Goal: Transaction & Acquisition: Purchase product/service

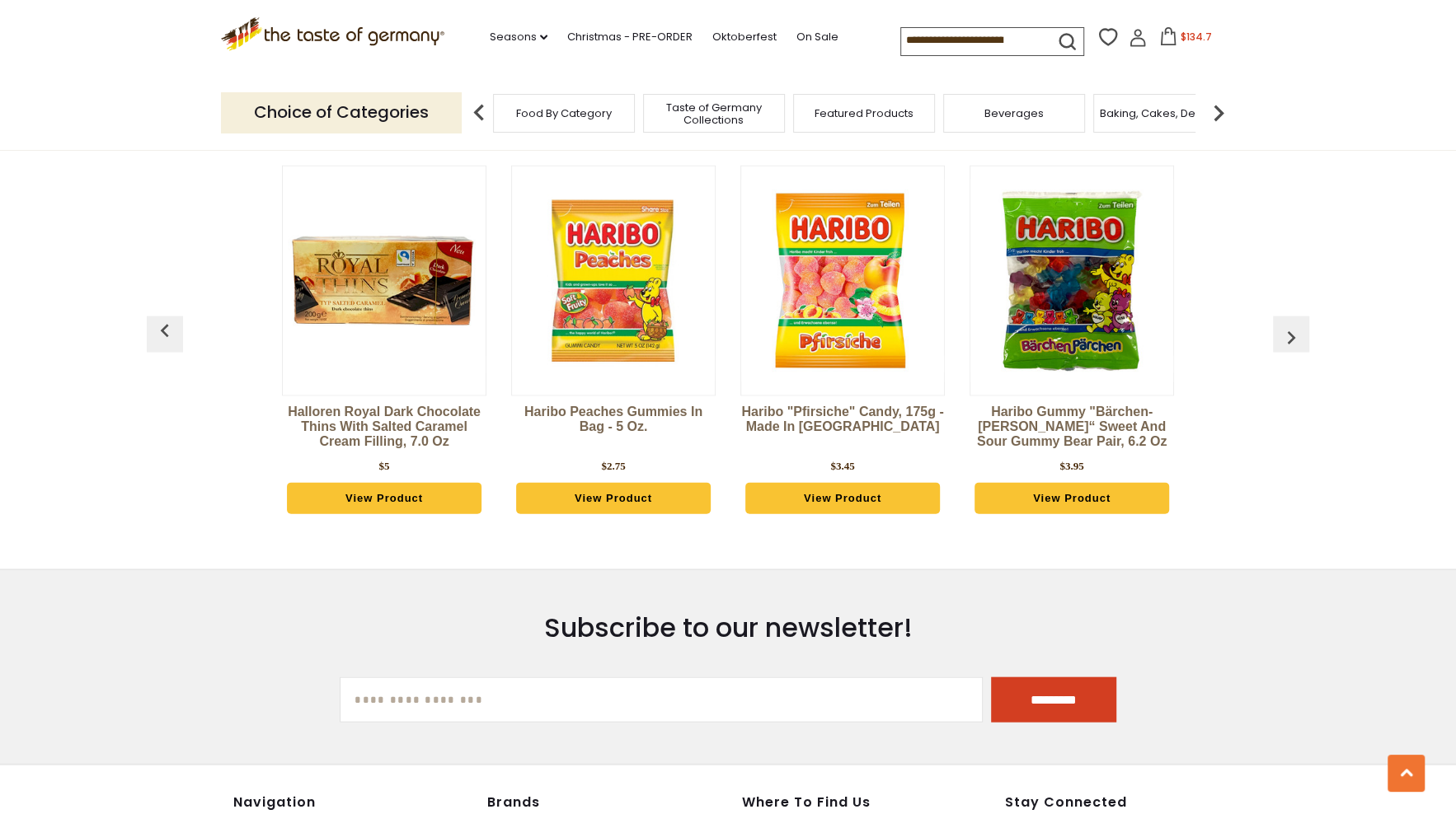
scroll to position [2775, 0]
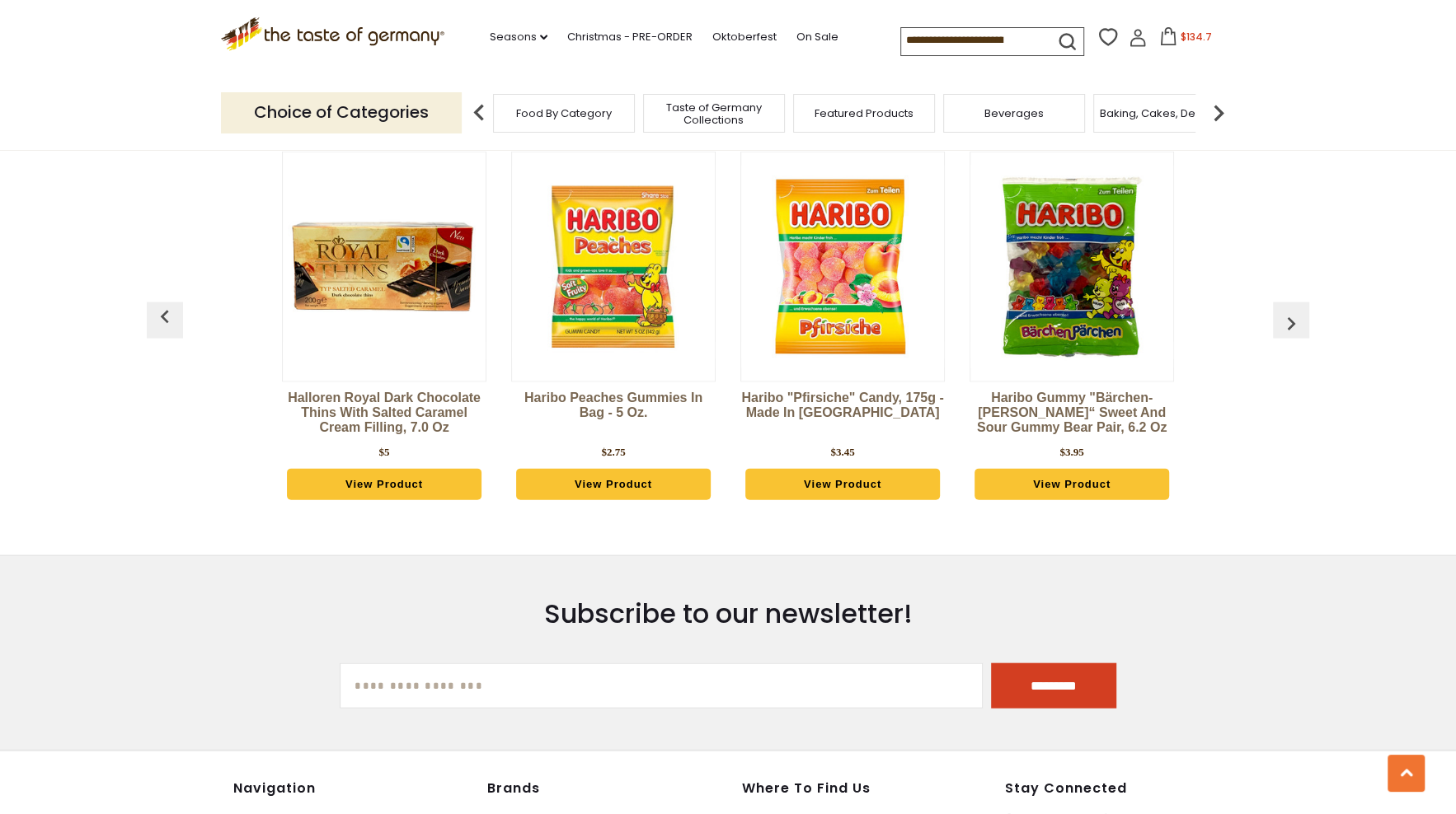
click at [1290, 310] on img "button" at bounding box center [1291, 324] width 26 height 26
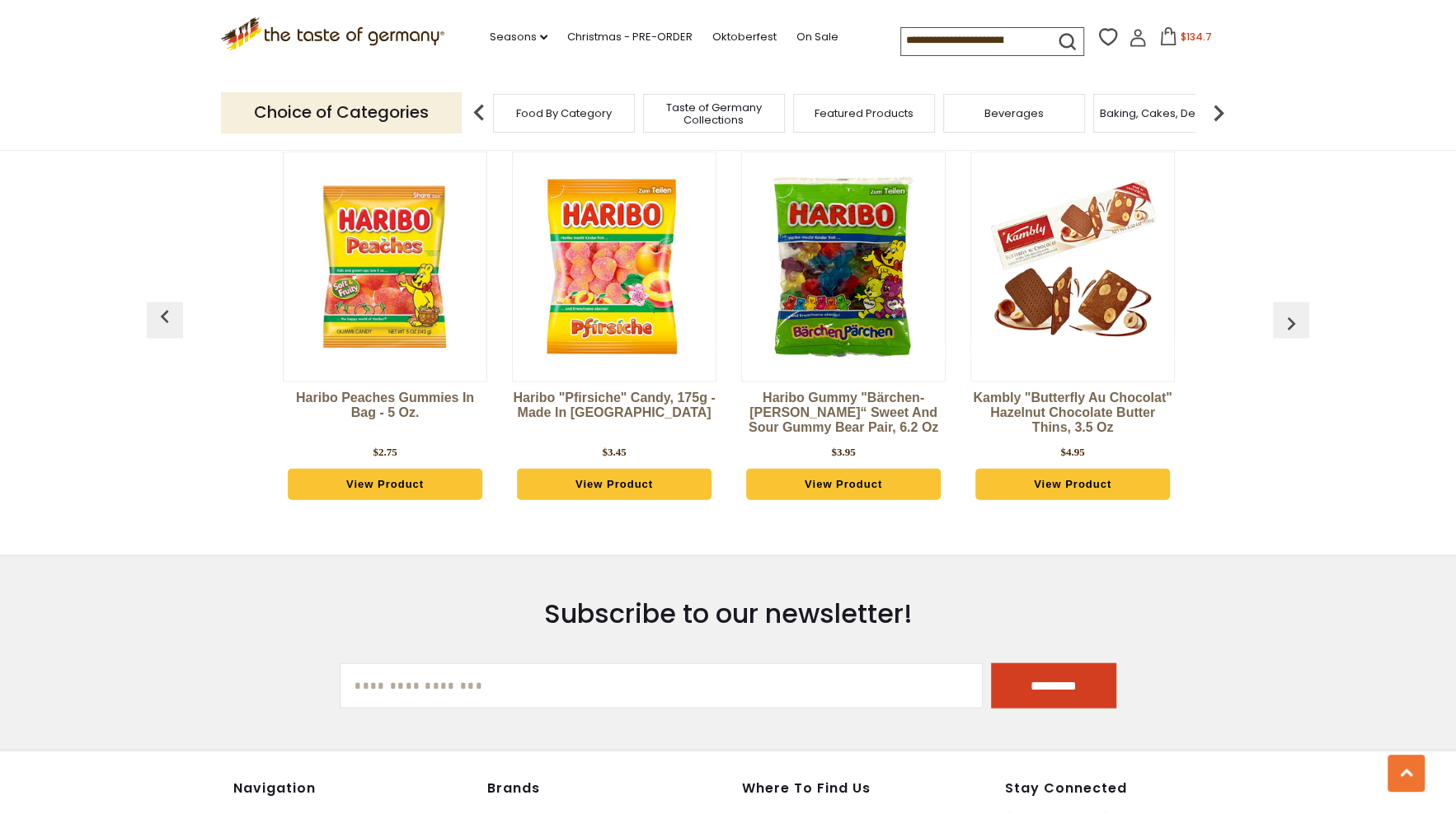
click at [1290, 310] on img "button" at bounding box center [1291, 324] width 26 height 26
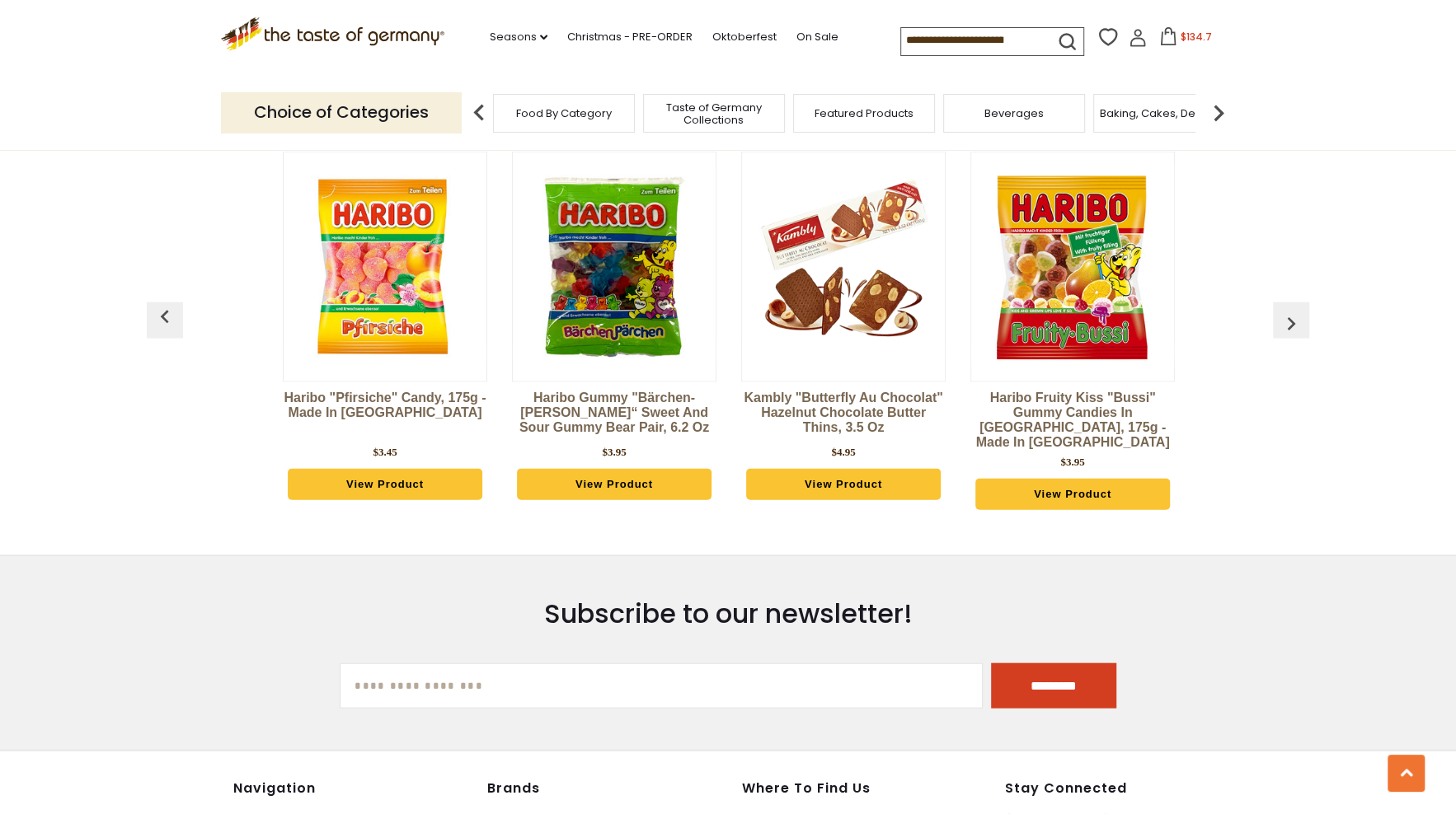
click at [1290, 310] on img "button" at bounding box center [1291, 324] width 26 height 26
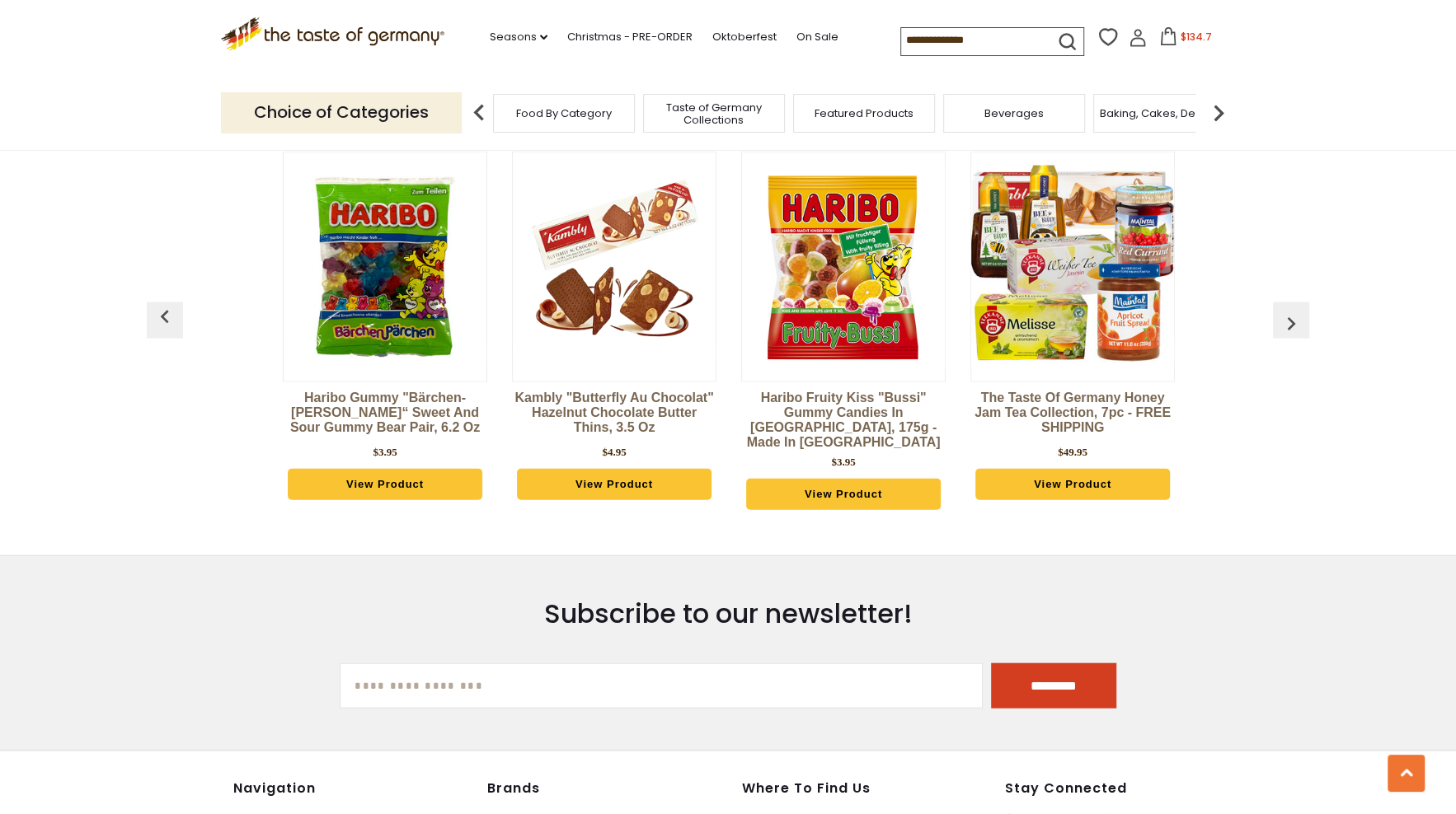
click at [1290, 310] on img "button" at bounding box center [1291, 324] width 26 height 26
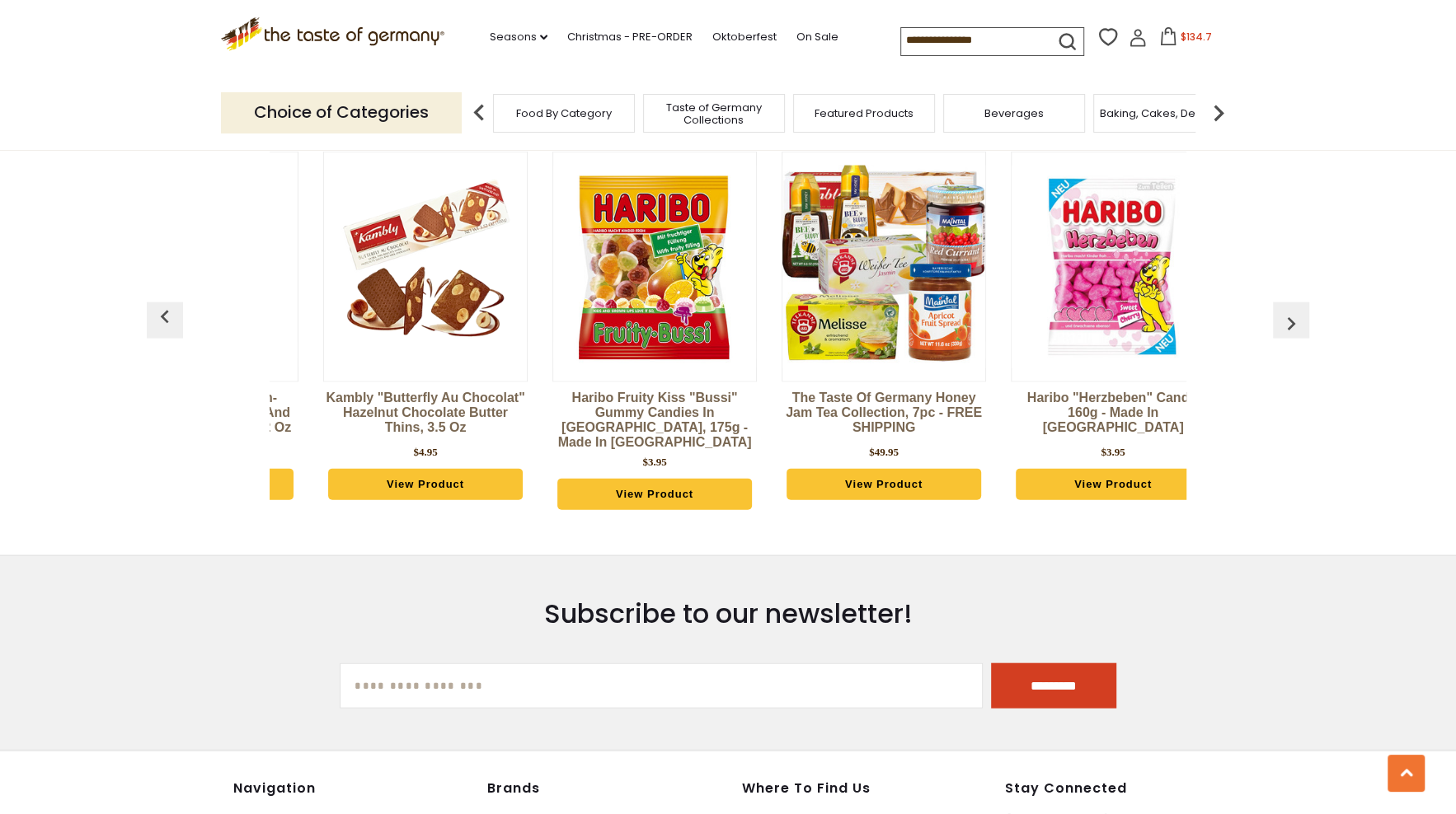
scroll to position [0, 916]
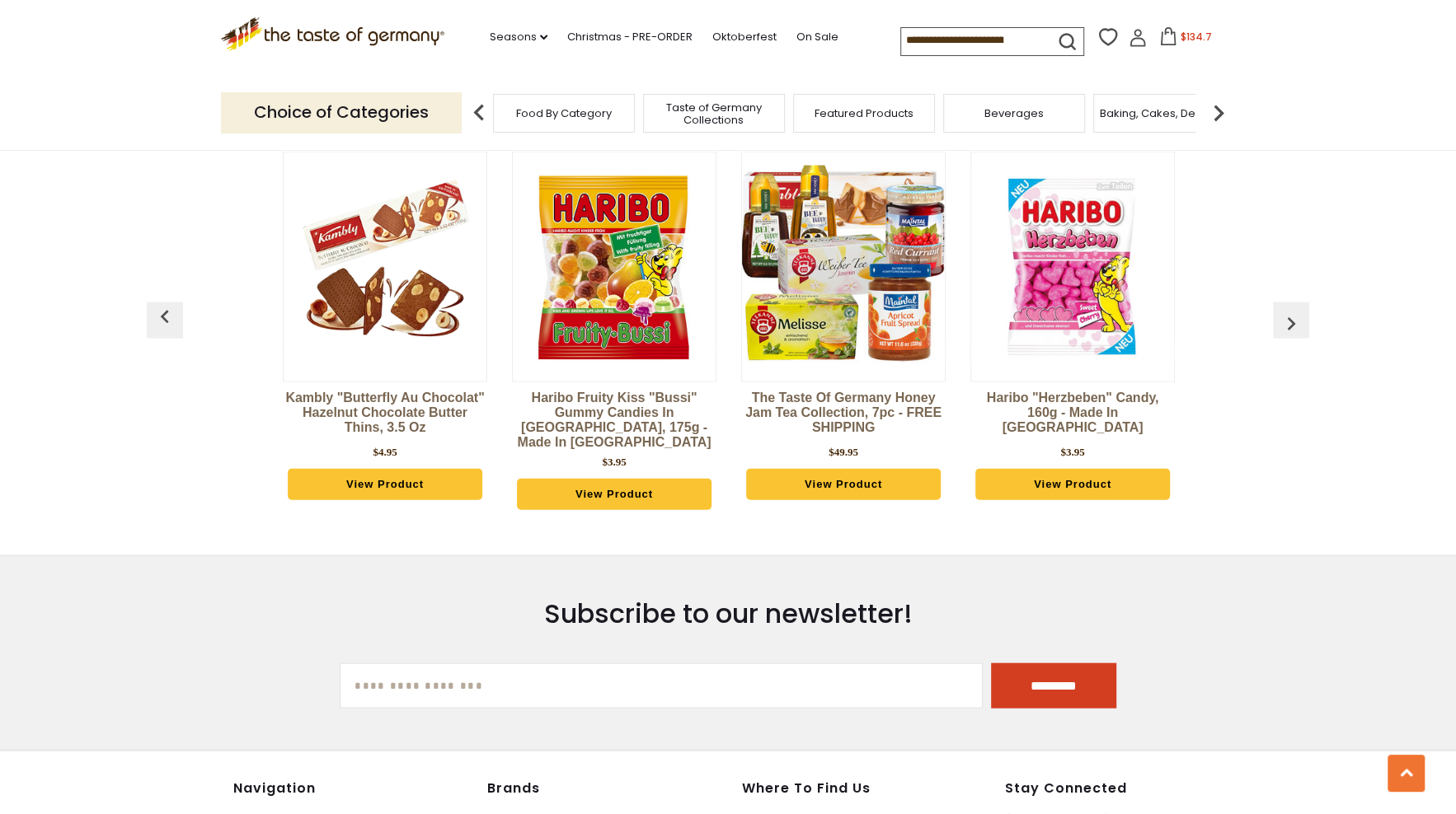
click at [1290, 310] on img "button" at bounding box center [1291, 324] width 26 height 26
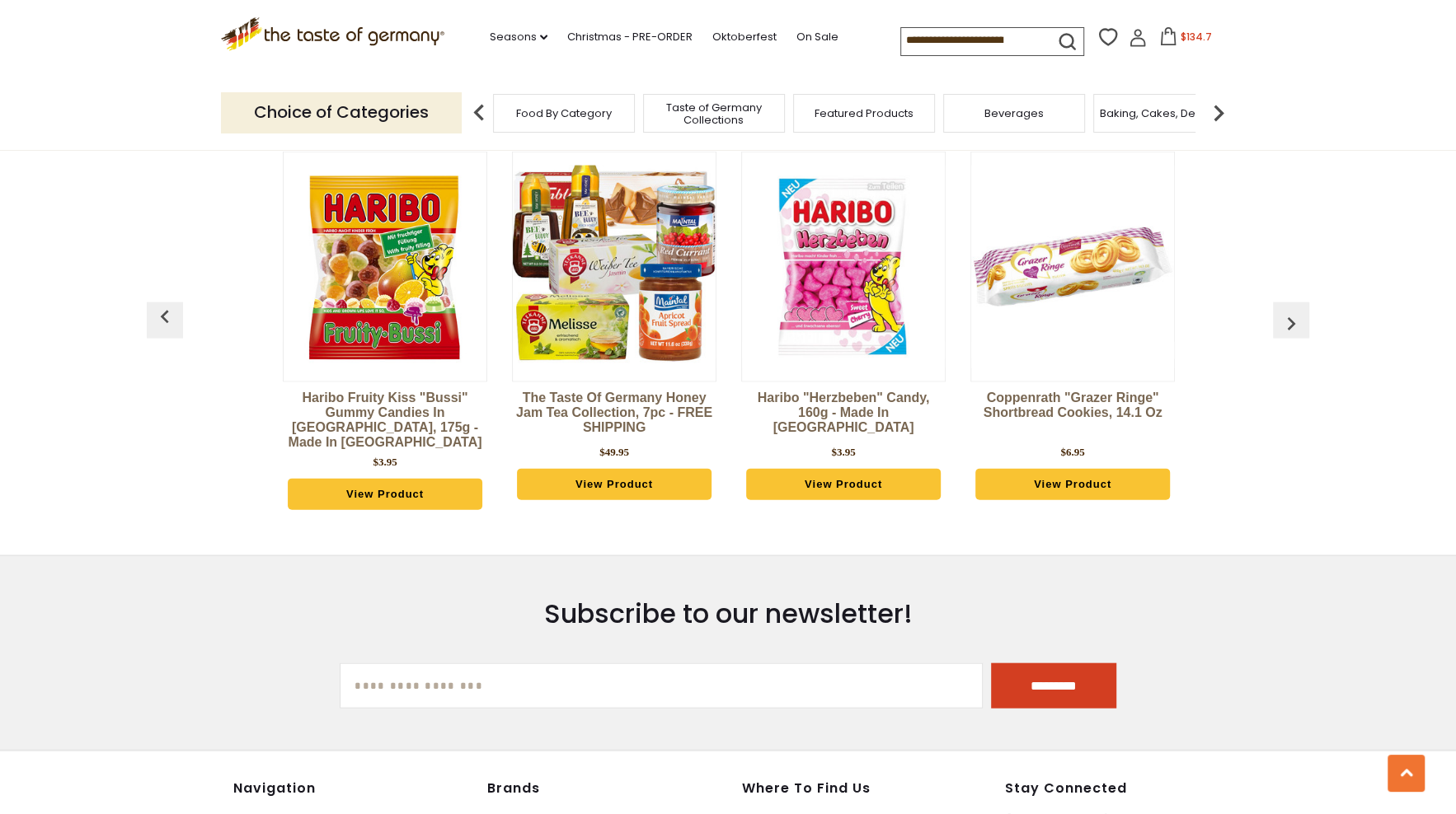
click at [1290, 310] on img "button" at bounding box center [1291, 324] width 26 height 26
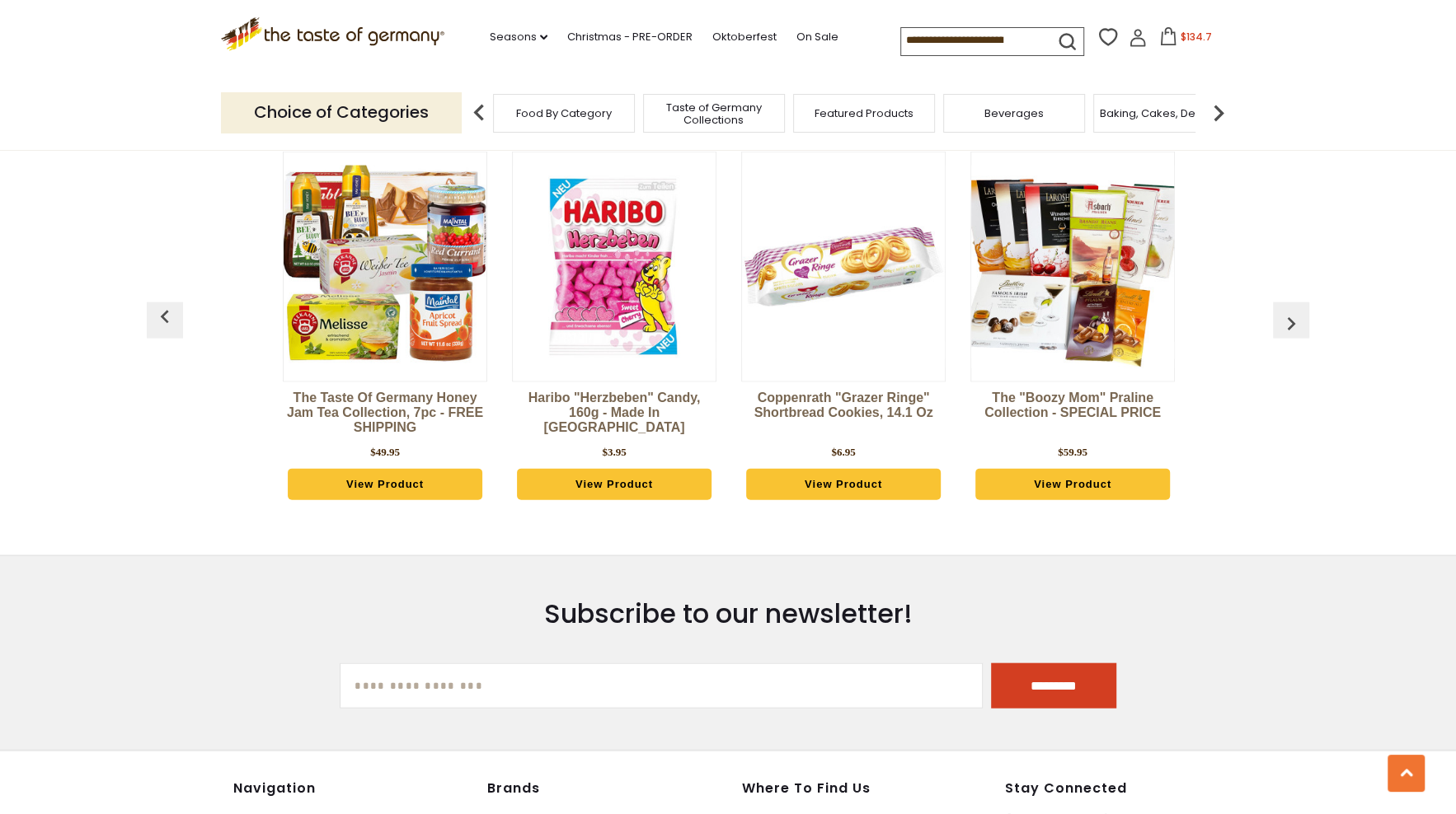
click at [1290, 310] on img "button" at bounding box center [1291, 324] width 26 height 26
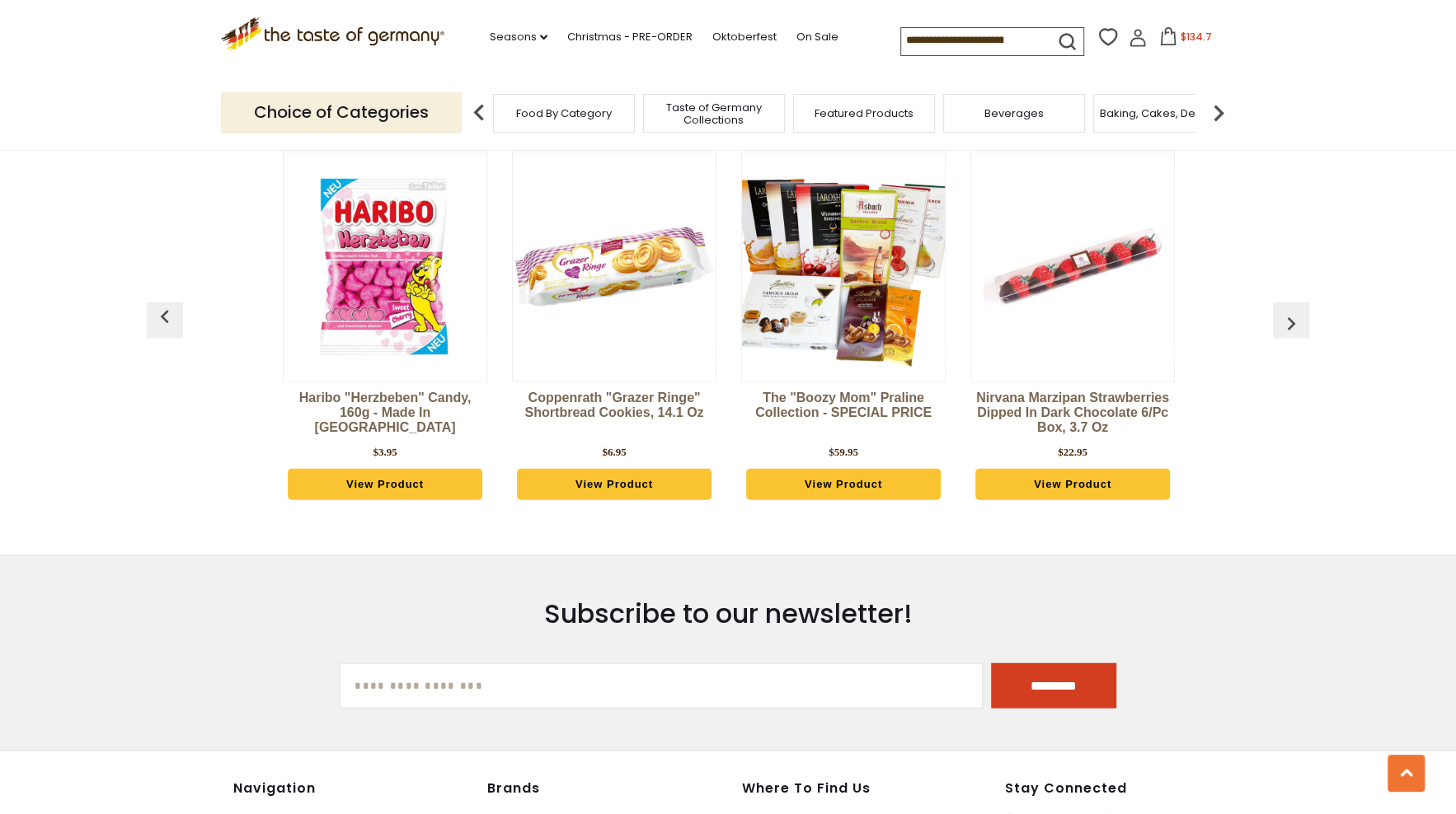
click at [1290, 310] on img "button" at bounding box center [1291, 324] width 26 height 26
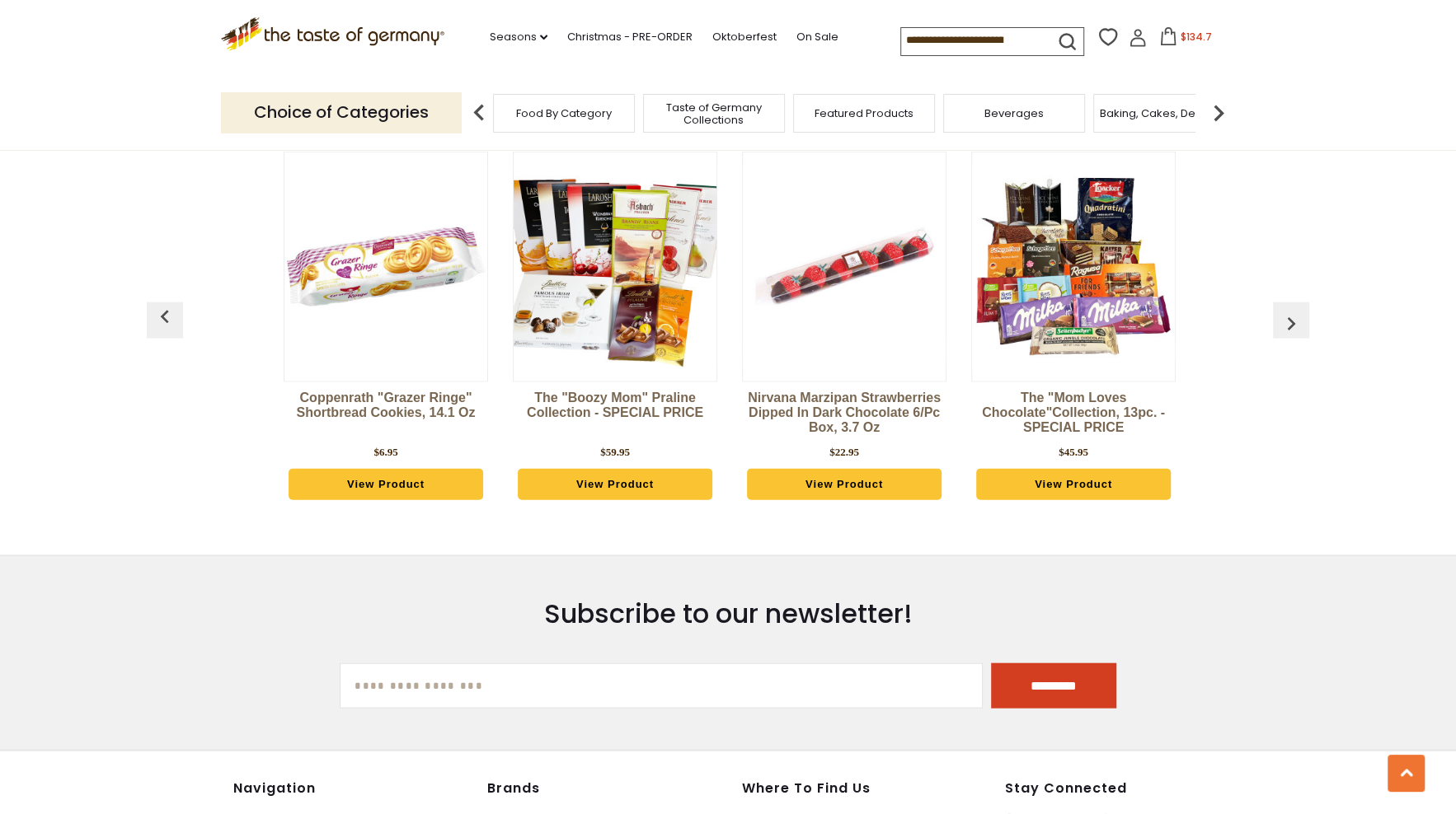
click at [1290, 310] on img "button" at bounding box center [1291, 324] width 26 height 26
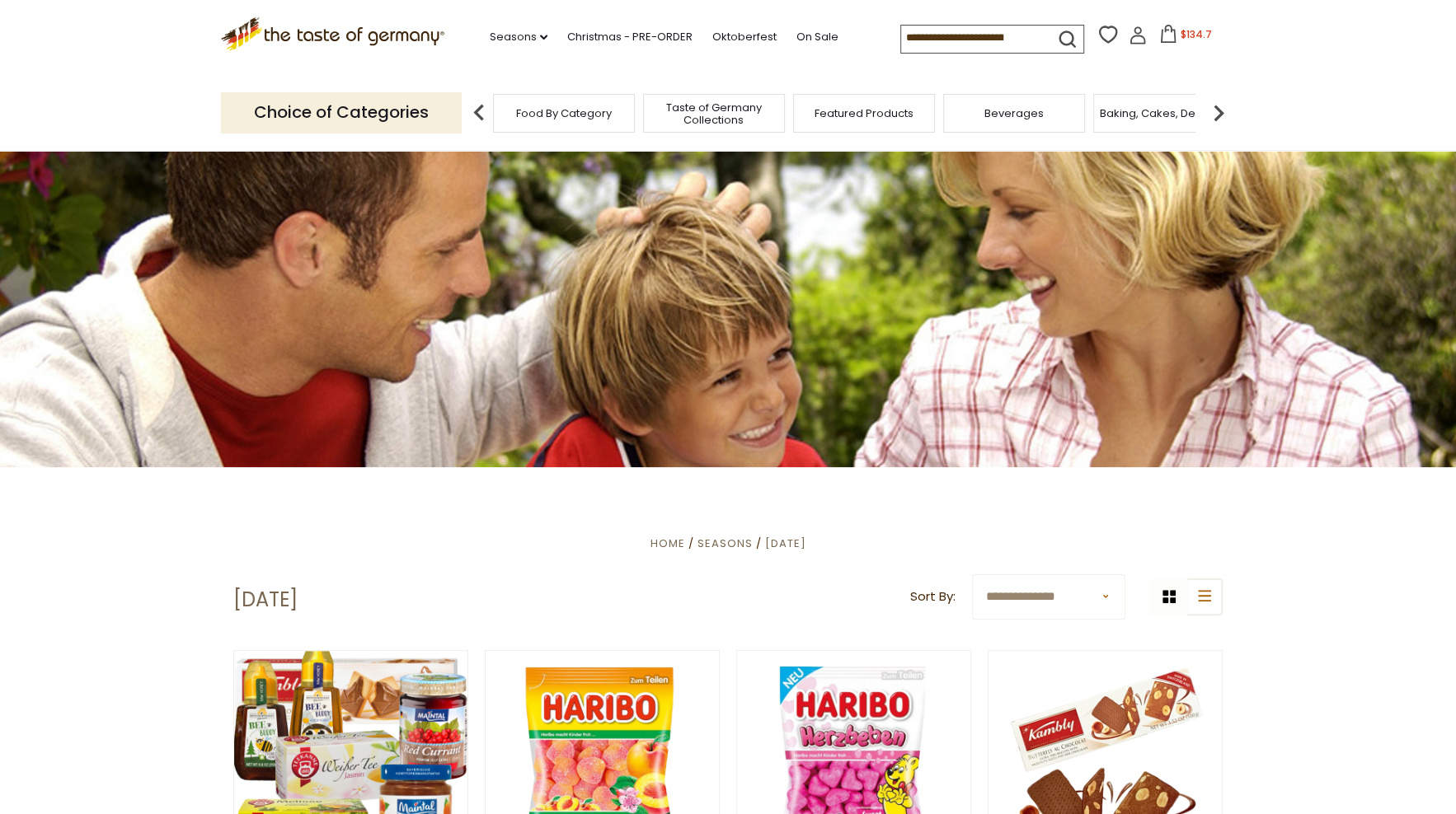
scroll to position [36, 0]
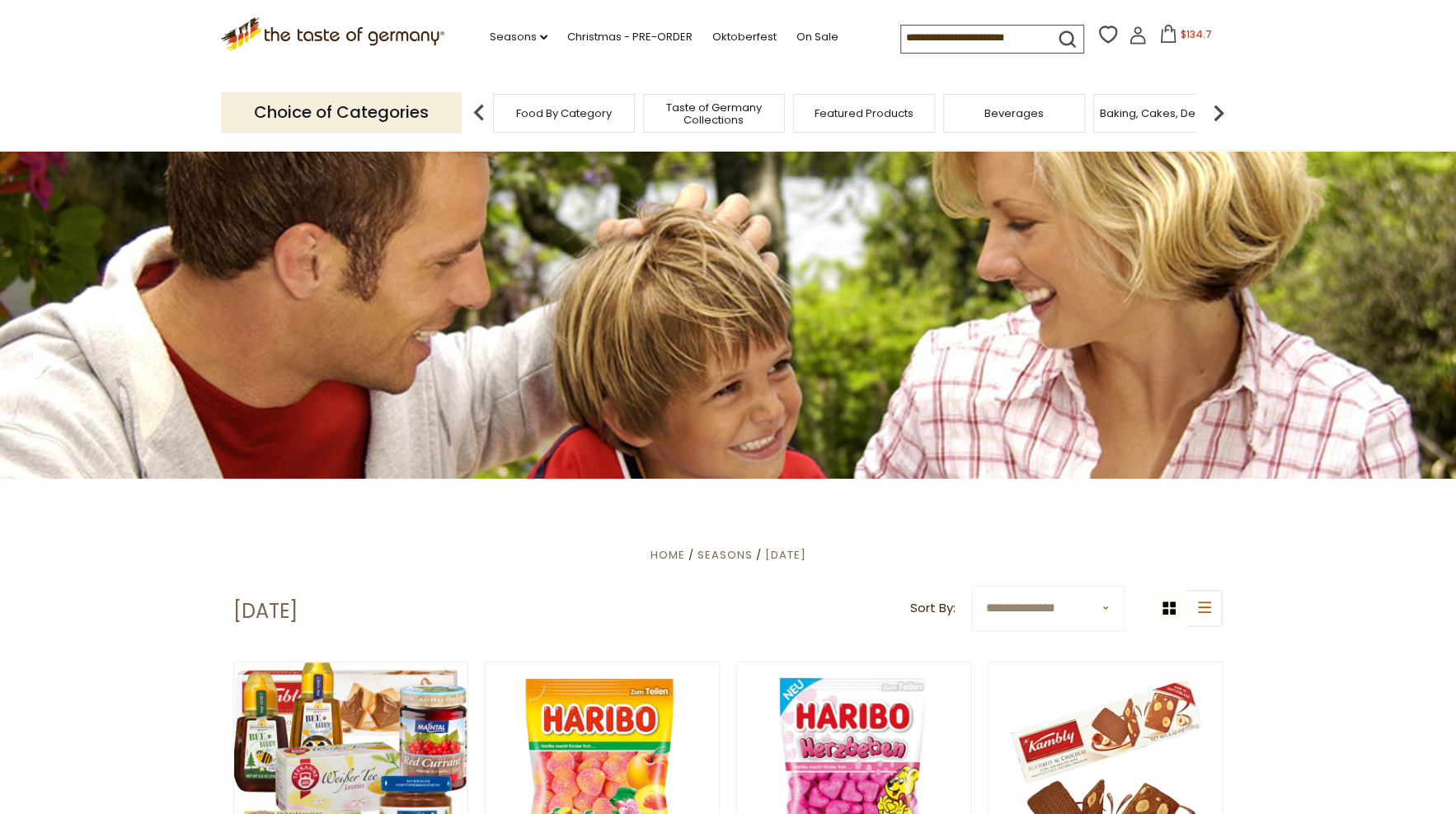
click at [847, 122] on div "Featured Products" at bounding box center [864, 113] width 142 height 38
click at [719, 118] on span "Taste of Germany Collections" at bounding box center [714, 113] width 132 height 24
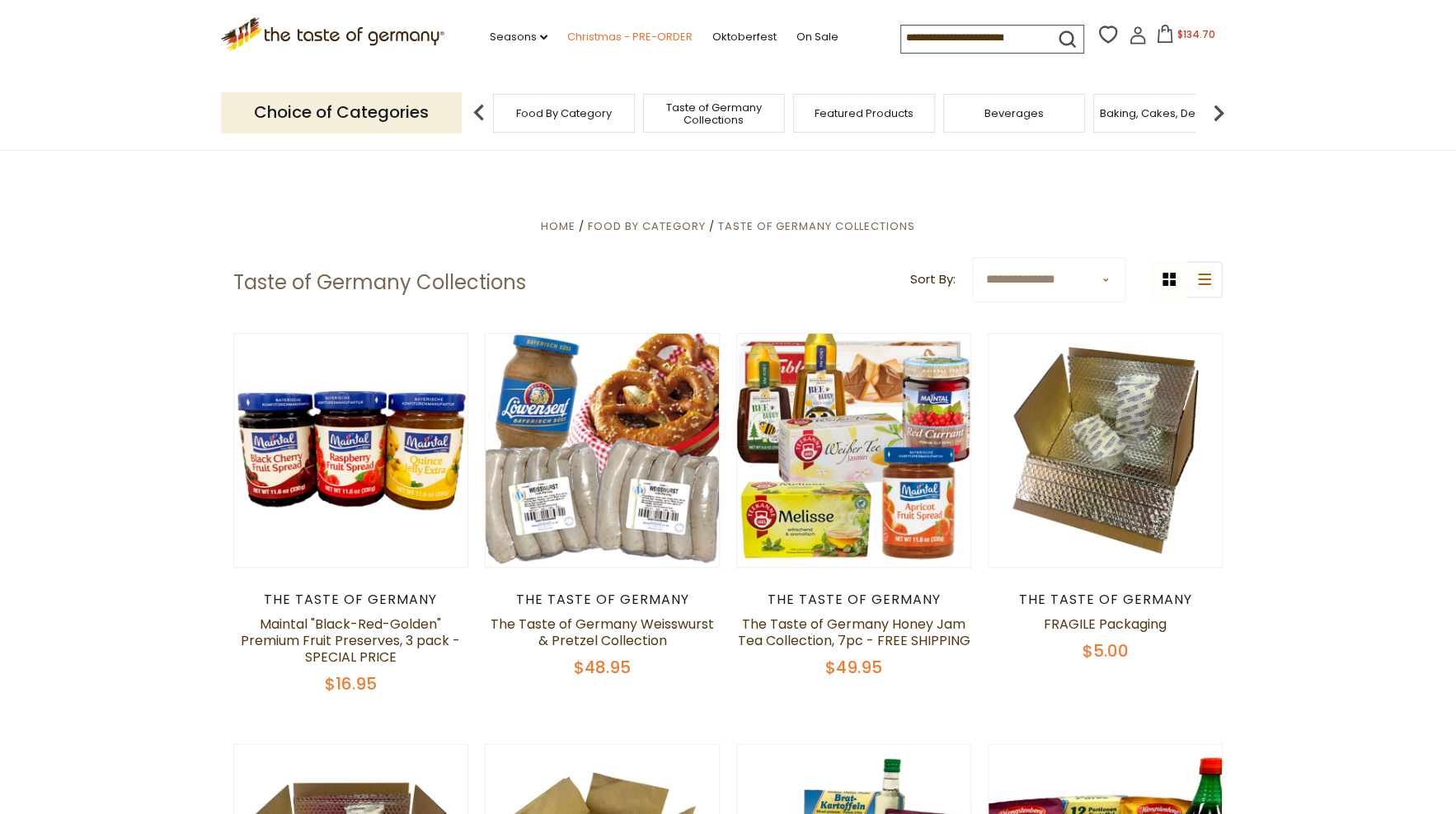
click at [647, 36] on link "Christmas - PRE-ORDER" at bounding box center [630, 37] width 126 height 18
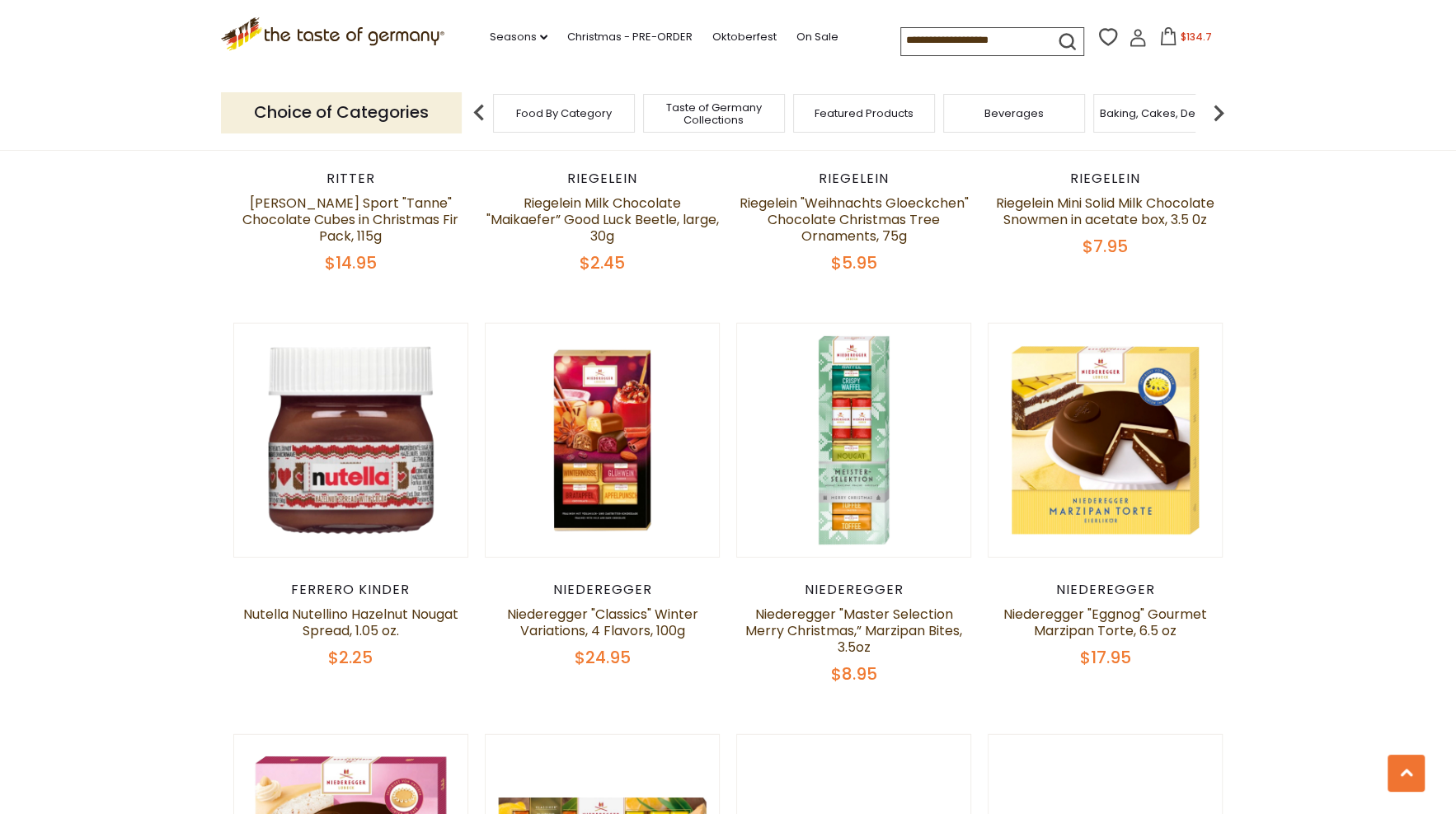
scroll to position [3311, 0]
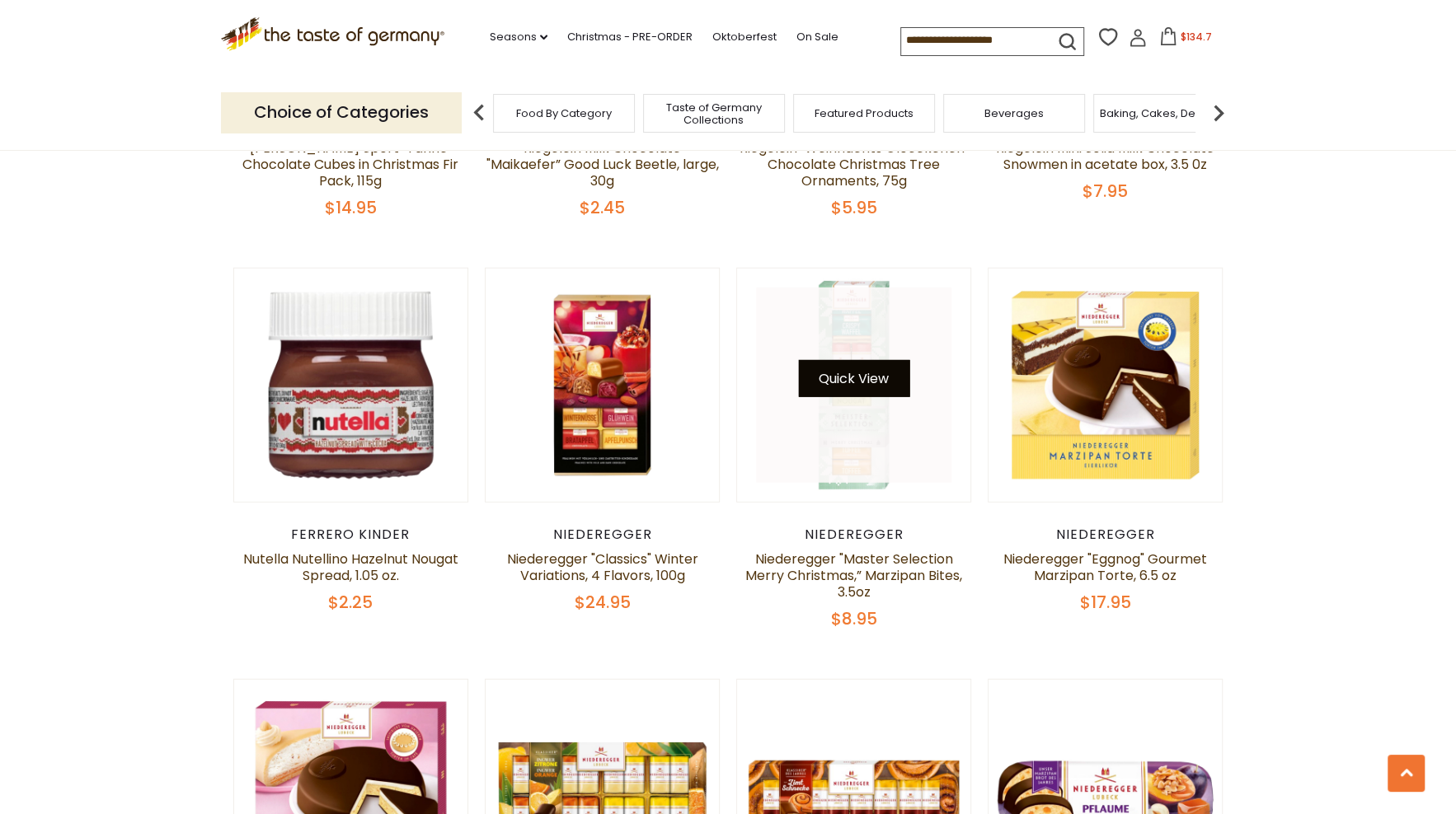
click at [855, 360] on button "Quick View" at bounding box center [854, 379] width 112 height 38
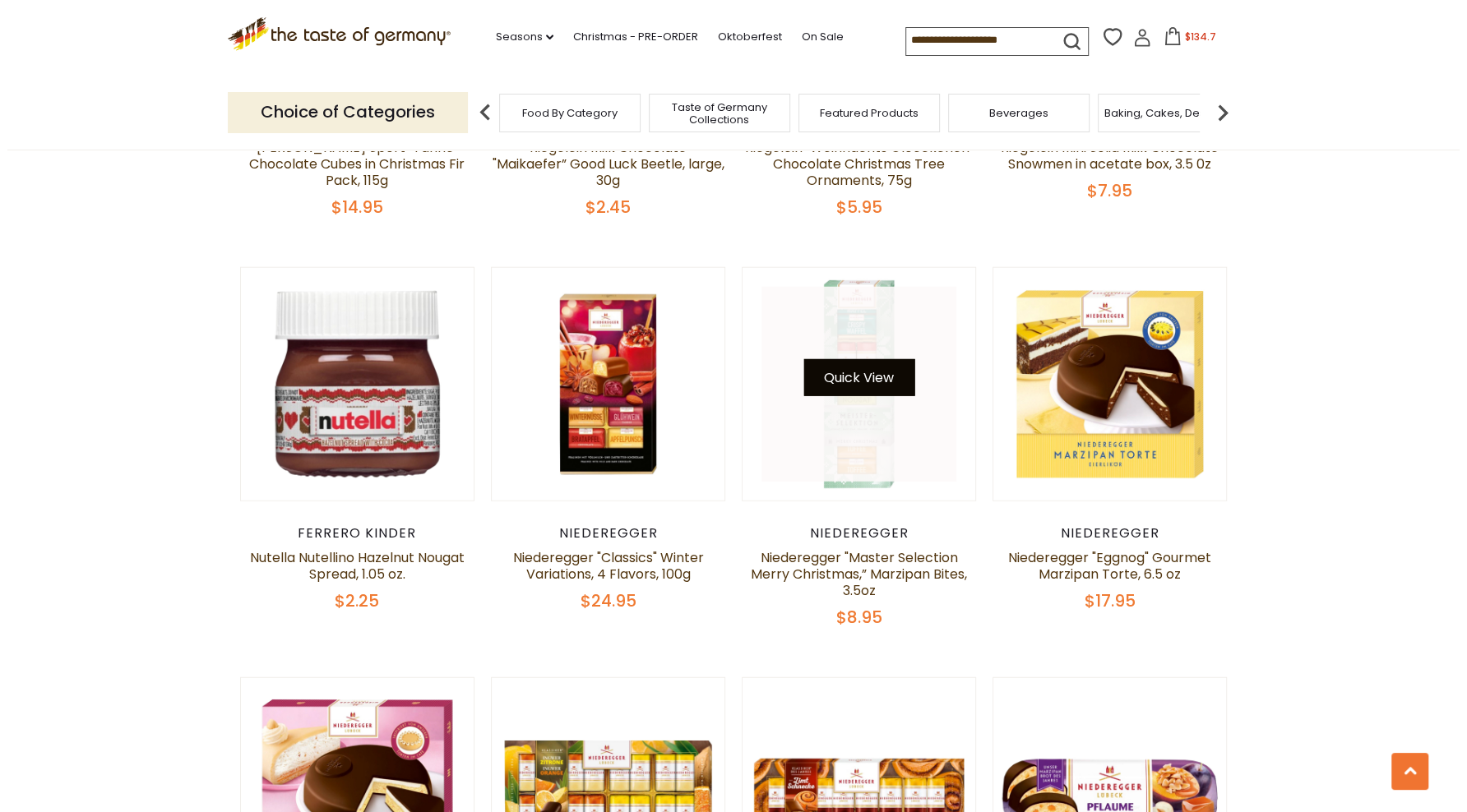
scroll to position [3307, 0]
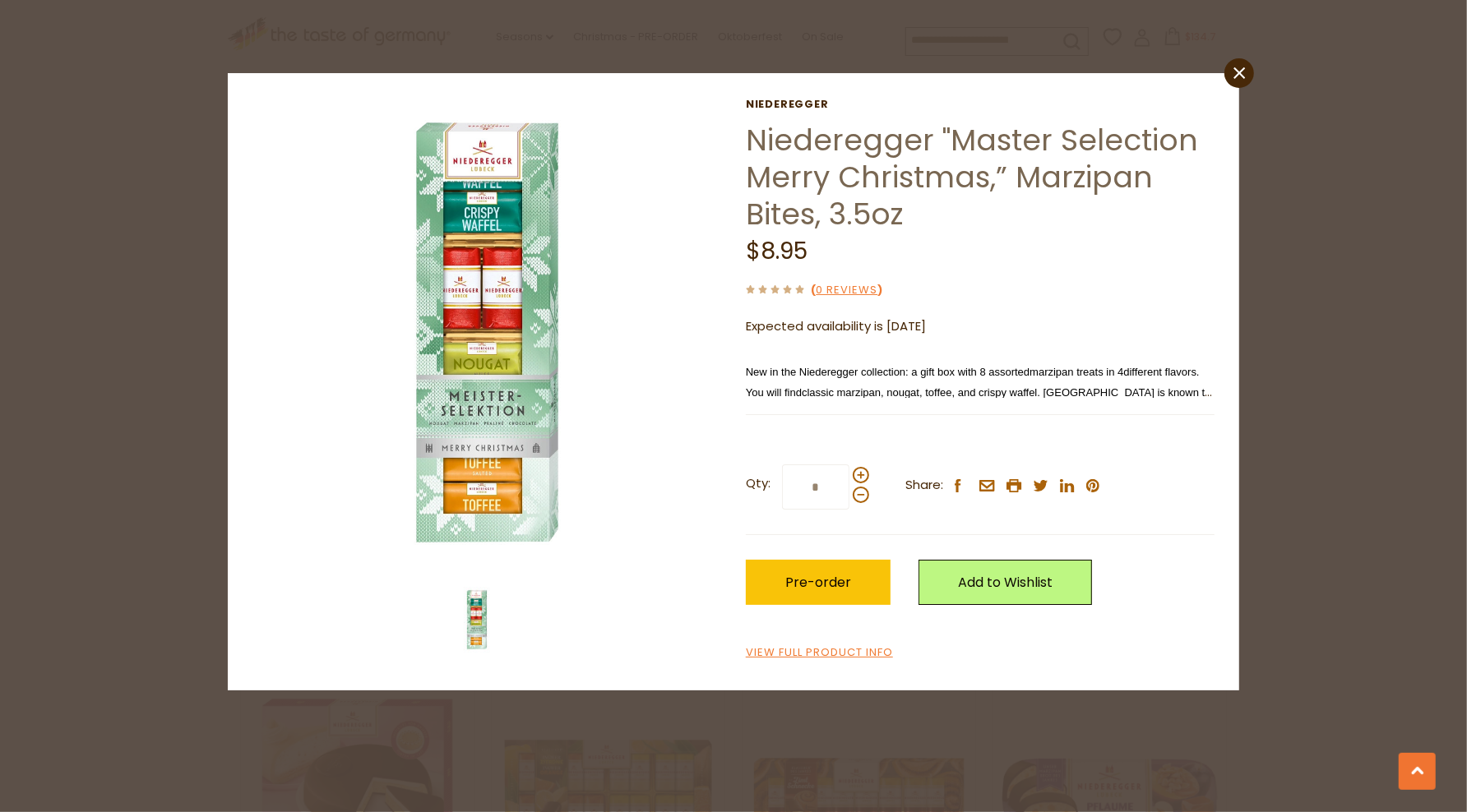
click at [1436, 622] on div "close Niederegger Niederegger "Master Selection Merry Christmas,” Marzipan Bite…" at bounding box center [734, 406] width 1467 height 812
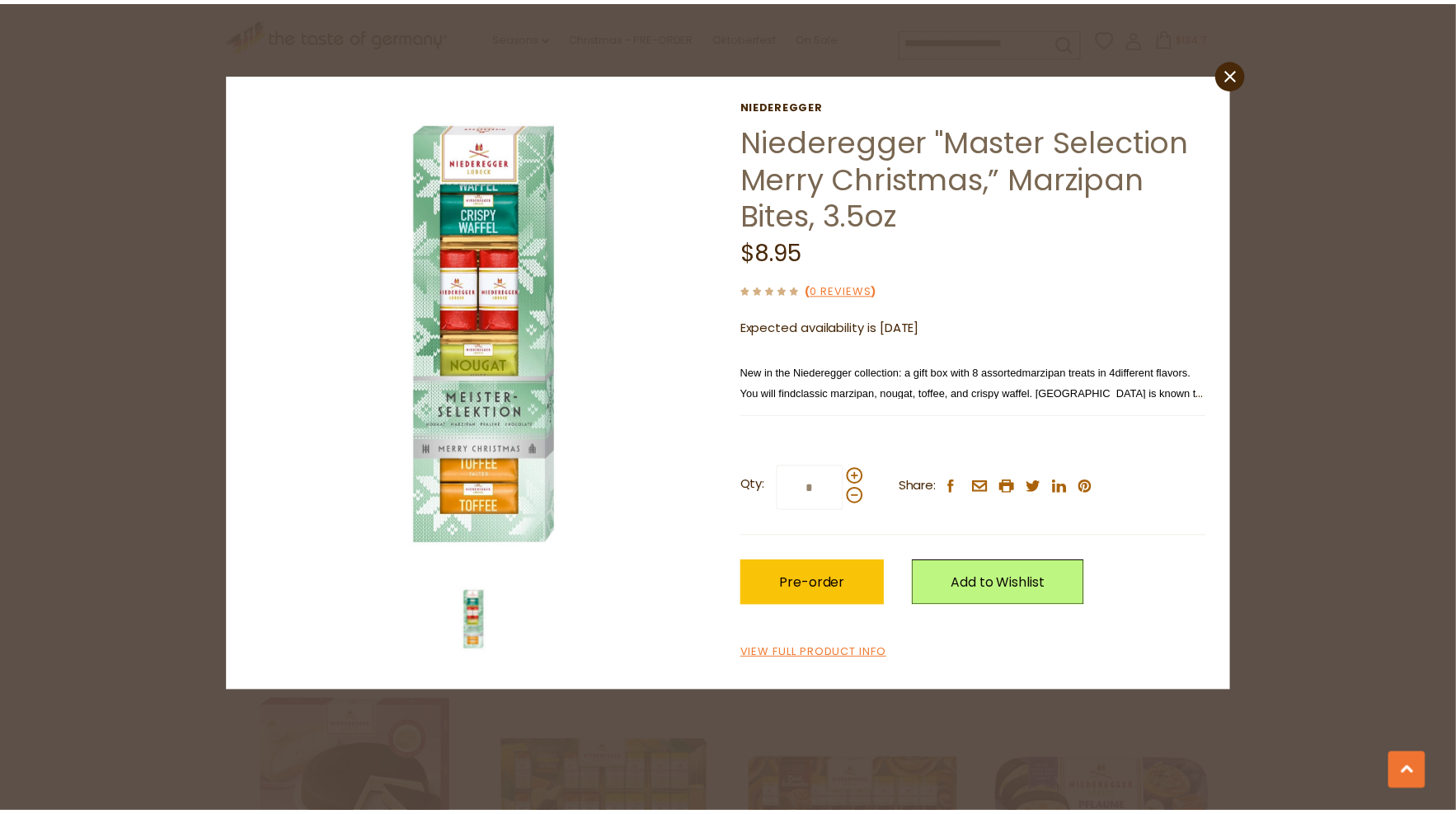
scroll to position [3311, 0]
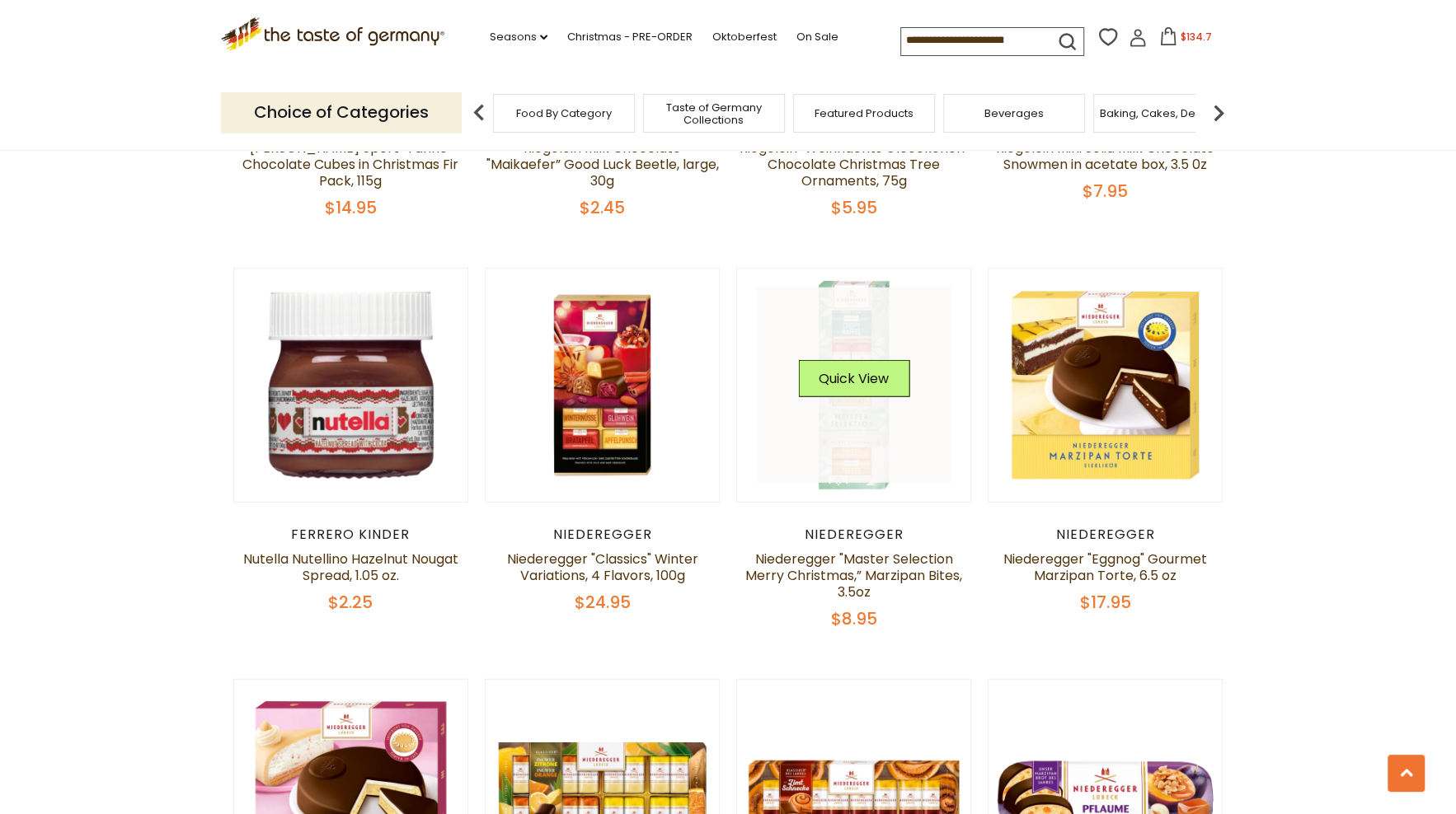
click at [854, 380] on link at bounding box center [854, 385] width 196 height 196
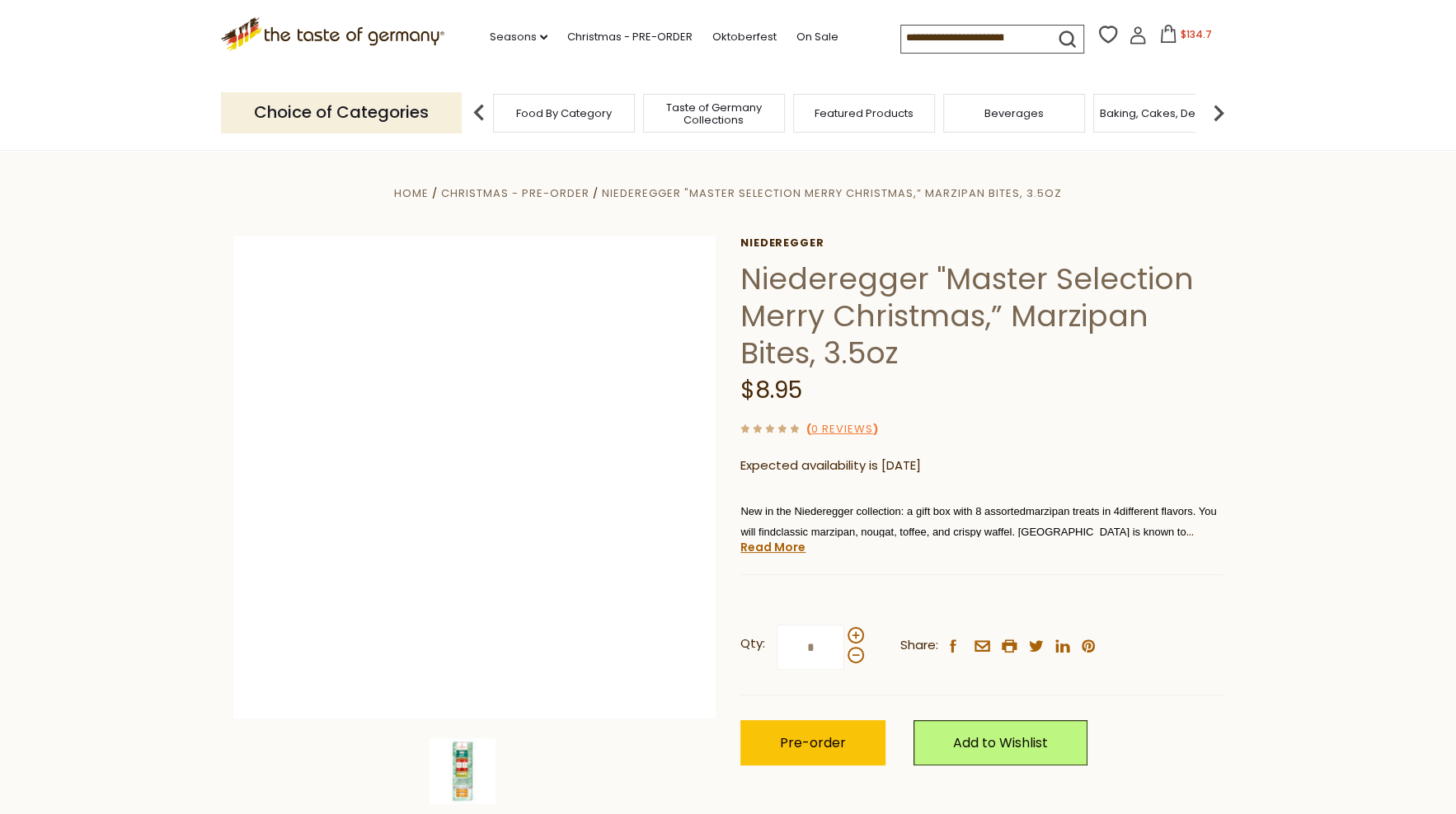
click at [515, 543] on img at bounding box center [475, 477] width 482 height 482
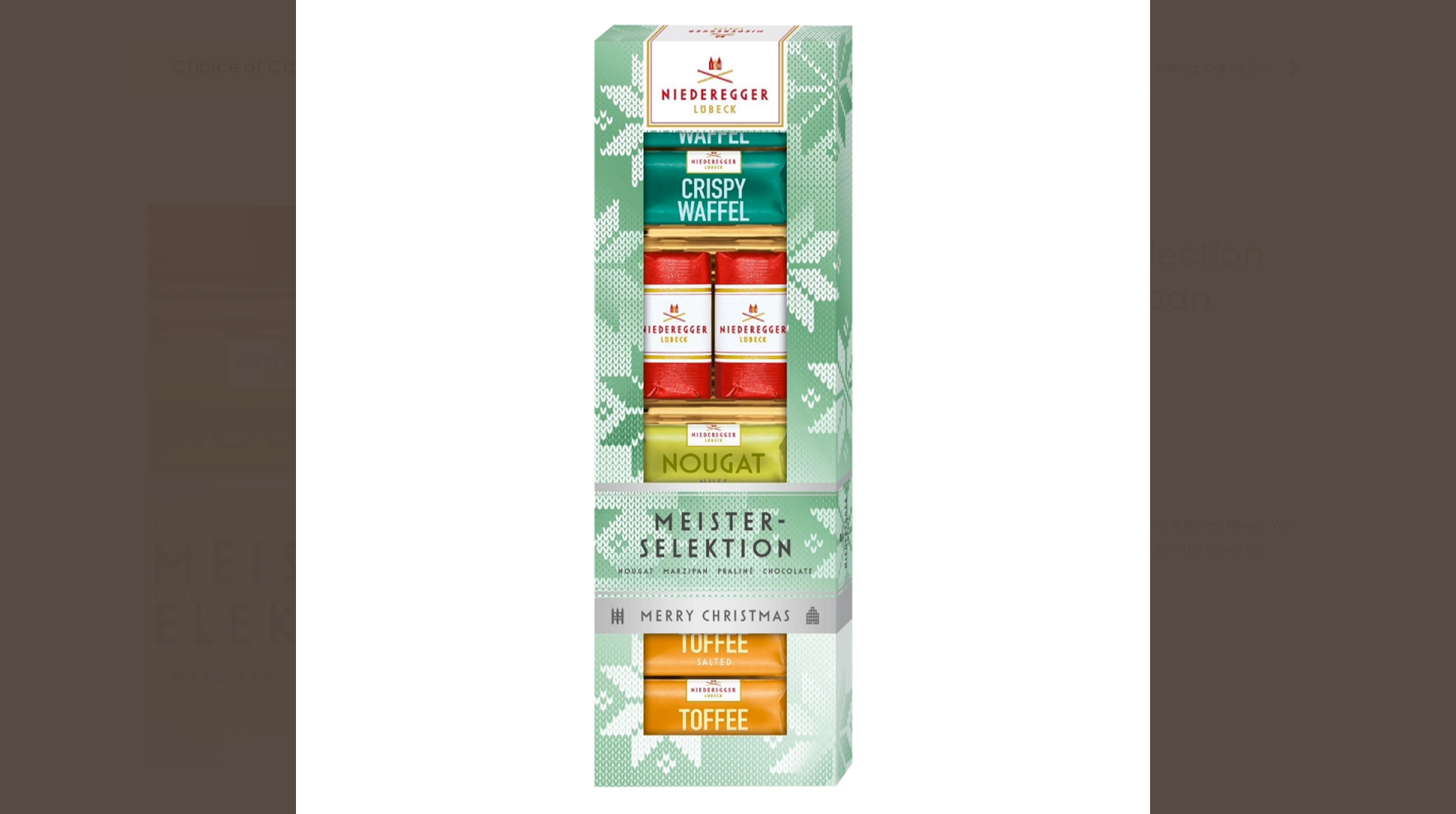
scroll to position [1, 0]
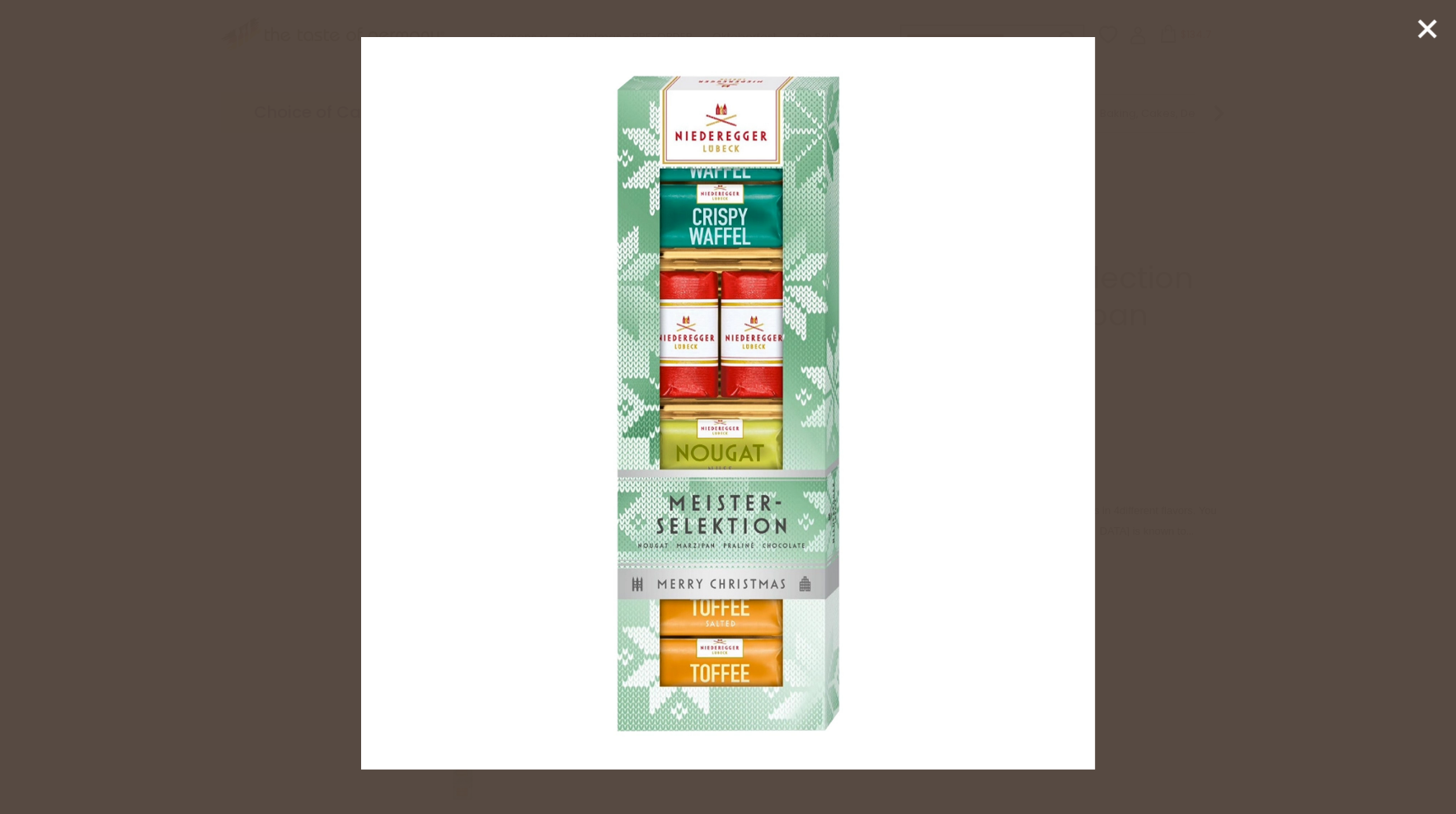
click at [1427, 35] on icon at bounding box center [1427, 29] width 24 height 24
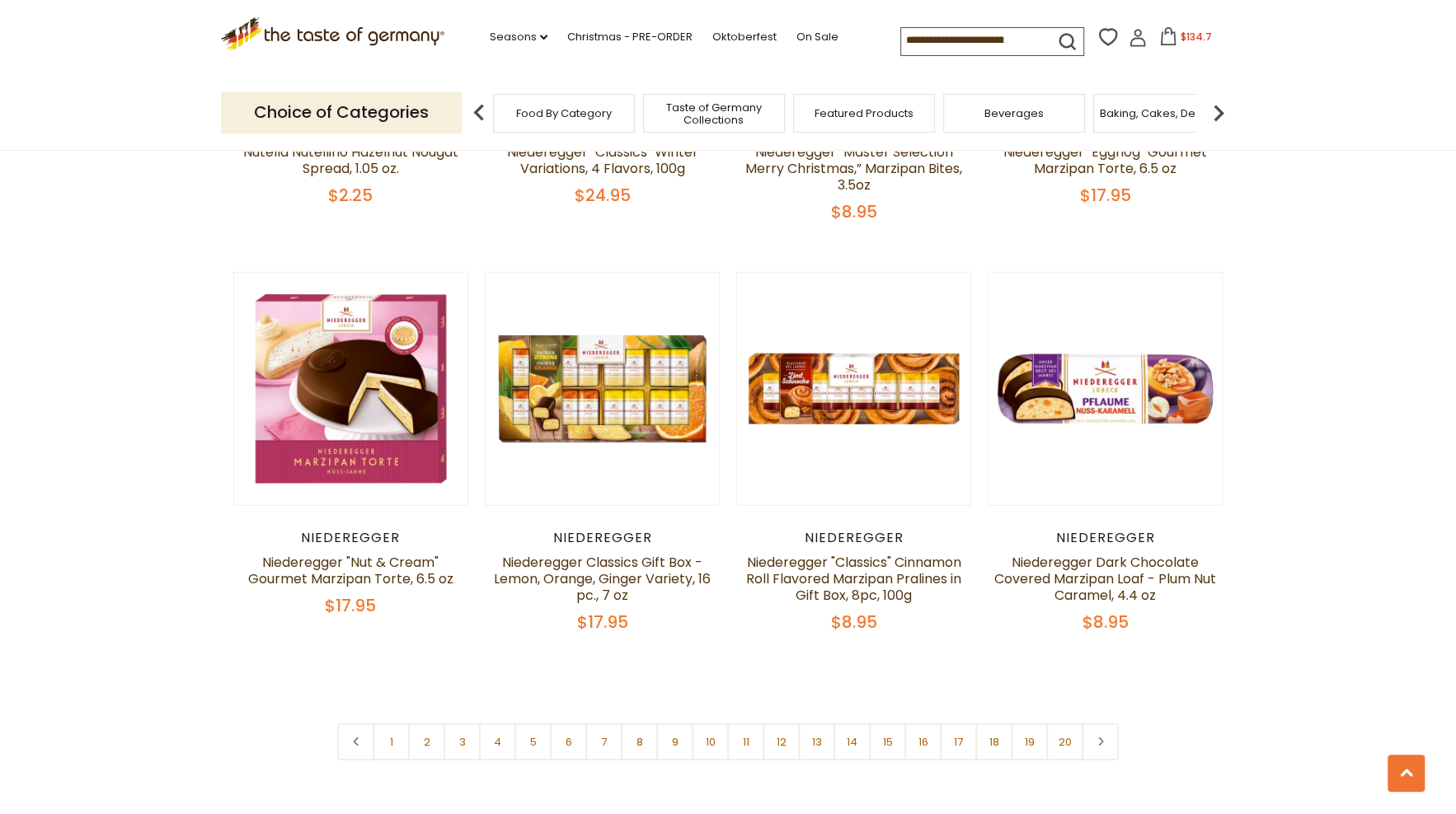
scroll to position [3725, 0]
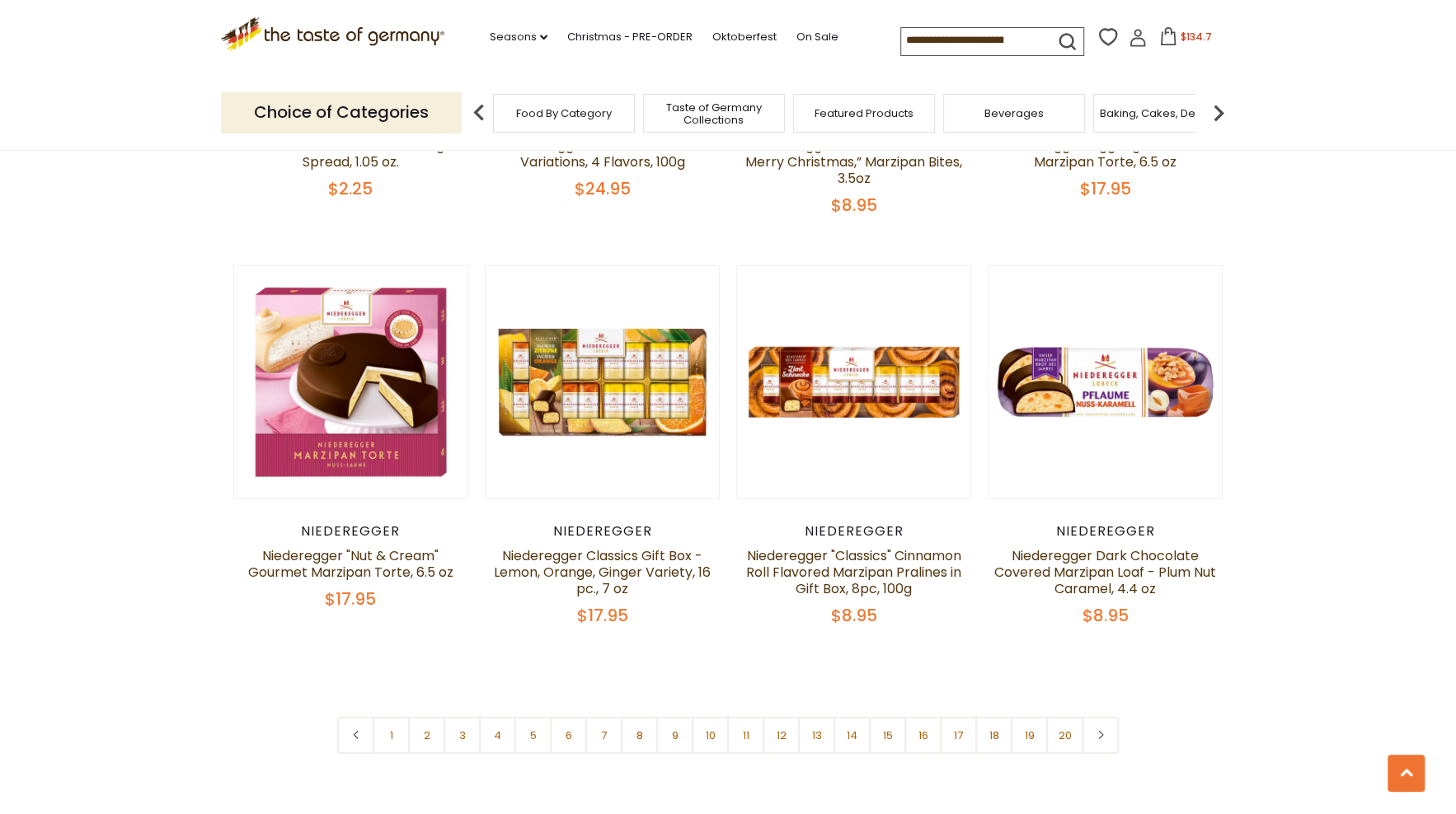
click at [1191, 36] on span "$134.7" at bounding box center [1196, 37] width 31 height 14
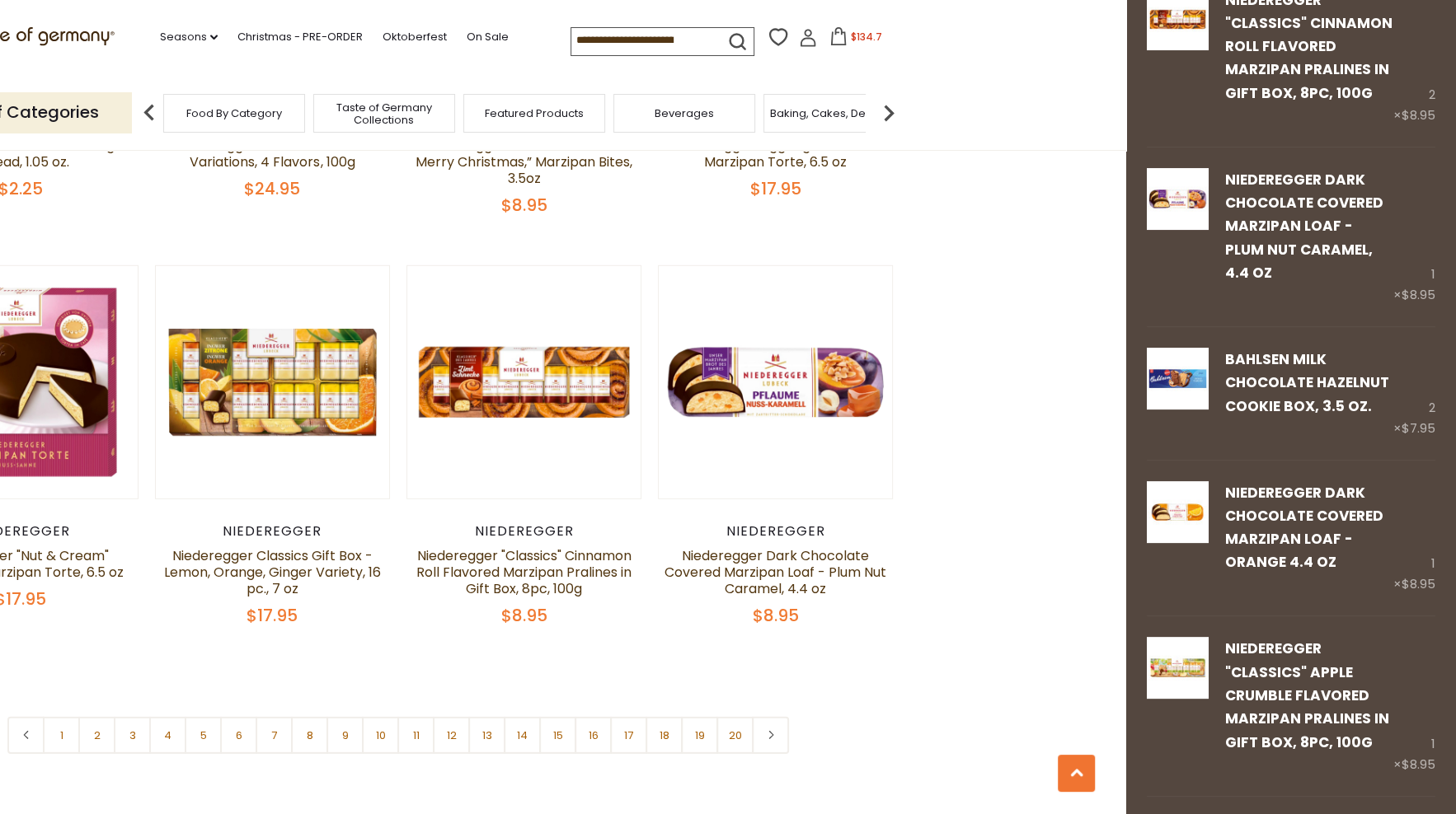
scroll to position [0, 0]
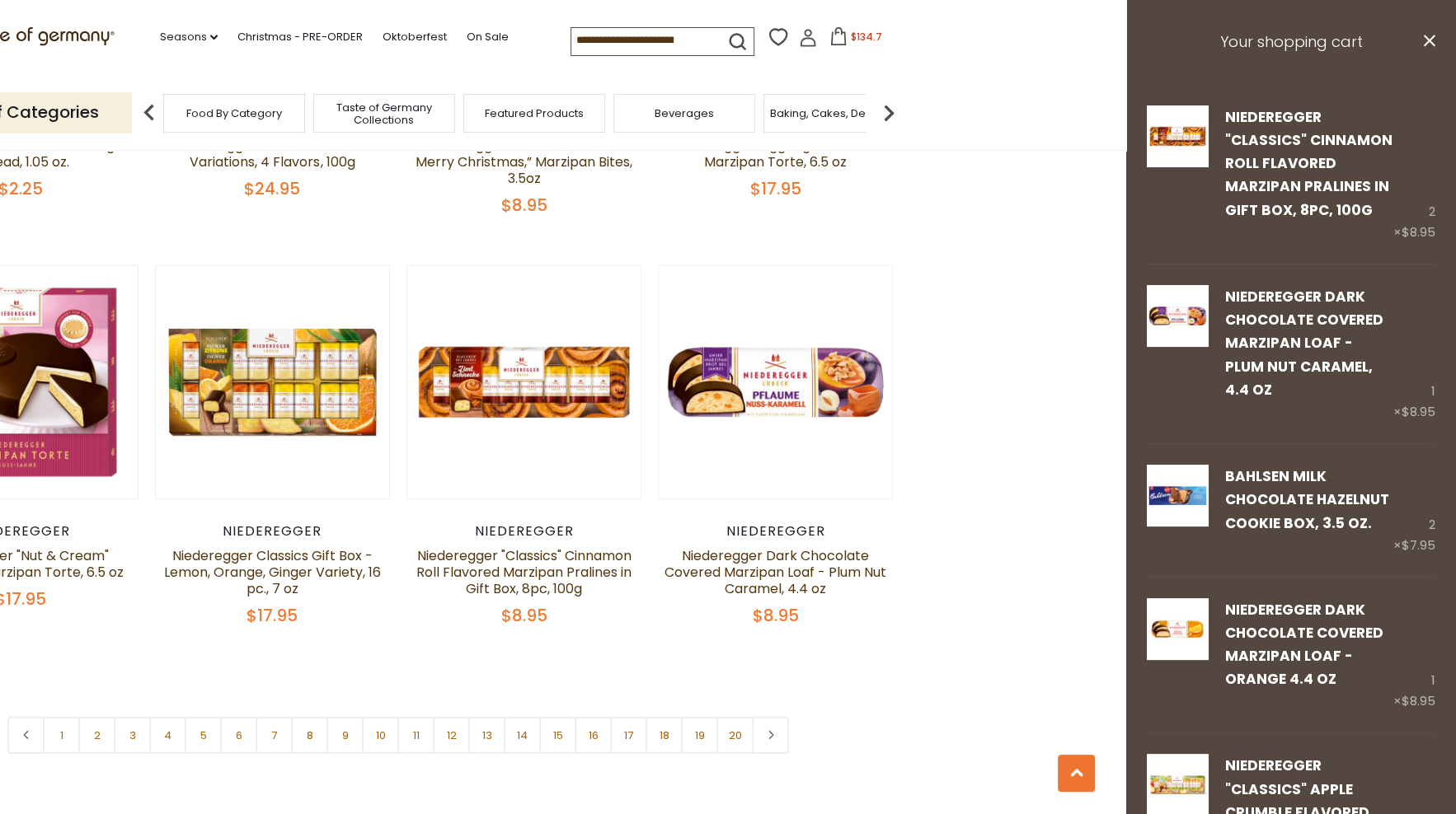
click at [861, 36] on span "$134.7" at bounding box center [866, 37] width 31 height 14
